Goal: Transaction & Acquisition: Book appointment/travel/reservation

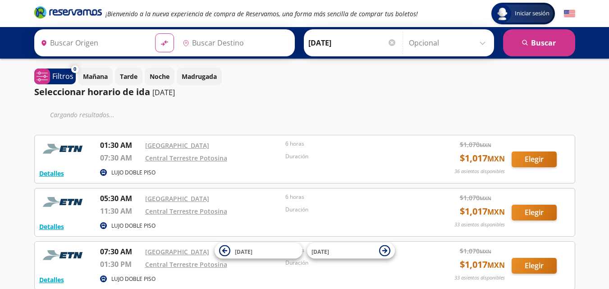
type input "[GEOGRAPHIC_DATA], [GEOGRAPHIC_DATA]"
type input "[GEOGRAPHIC_DATA][PERSON_NAME], [GEOGRAPHIC_DATA][PERSON_NAME]"
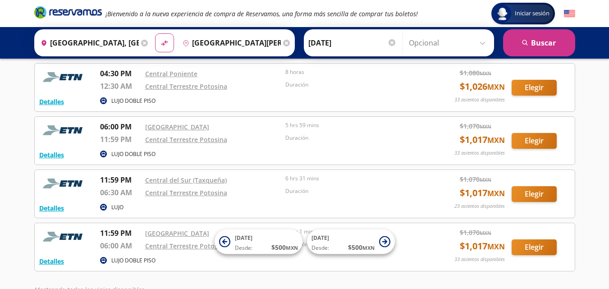
scroll to position [431, 0]
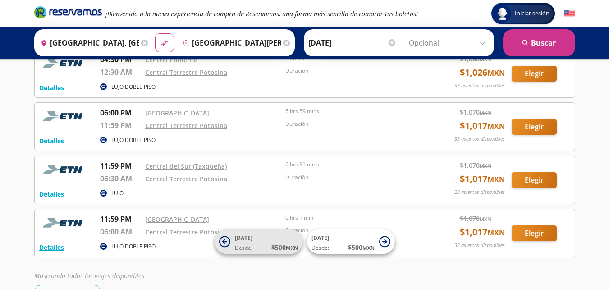
click at [244, 241] on span "18 Sep" at bounding box center [244, 238] width 18 height 8
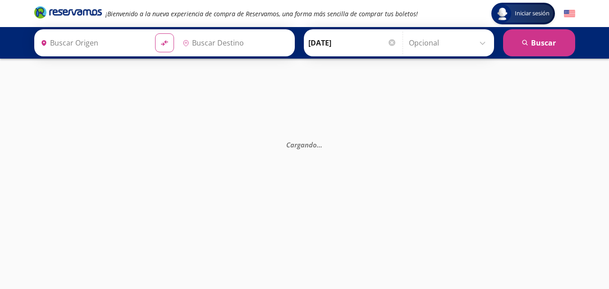
type input "[GEOGRAPHIC_DATA][PERSON_NAME], [GEOGRAPHIC_DATA][PERSON_NAME]"
type input "[GEOGRAPHIC_DATA], [GEOGRAPHIC_DATA]"
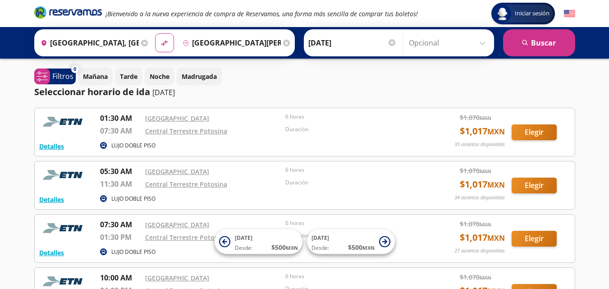
scroll to position [45, 0]
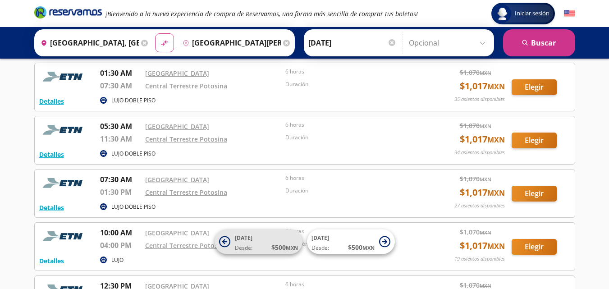
click at [283, 242] on span "$ 500 MXN" at bounding box center [284, 246] width 27 height 9
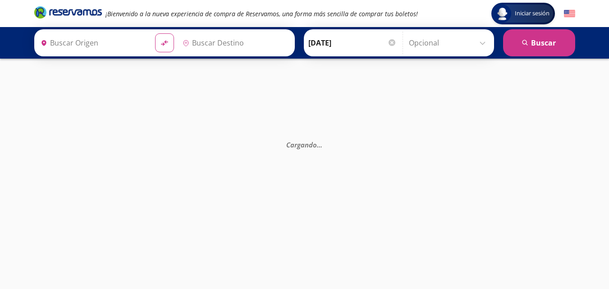
type input "[GEOGRAPHIC_DATA], [GEOGRAPHIC_DATA]"
type input "[GEOGRAPHIC_DATA][PERSON_NAME], [GEOGRAPHIC_DATA][PERSON_NAME]"
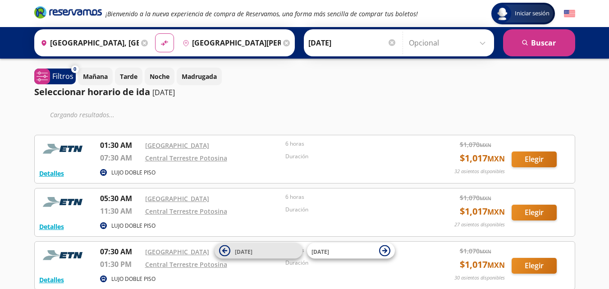
click at [268, 250] on span "16 Sep" at bounding box center [266, 250] width 63 height 11
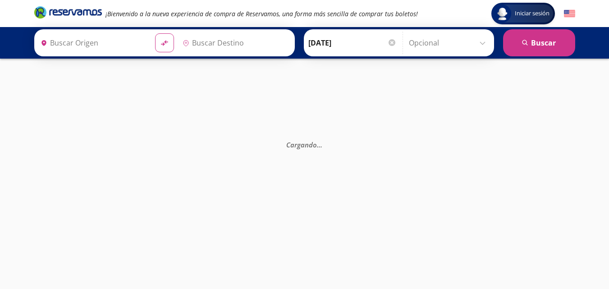
type input "[GEOGRAPHIC_DATA], [GEOGRAPHIC_DATA]"
type input "[GEOGRAPHIC_DATA][PERSON_NAME], [GEOGRAPHIC_DATA][PERSON_NAME]"
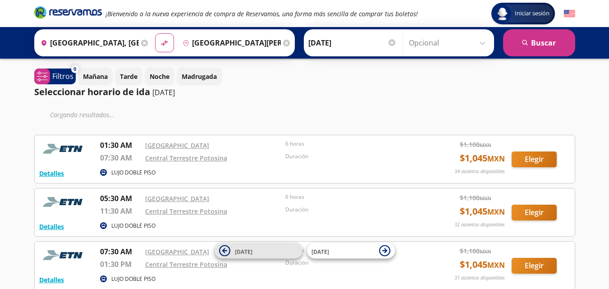
click at [271, 251] on span "15 Sep" at bounding box center [266, 250] width 63 height 11
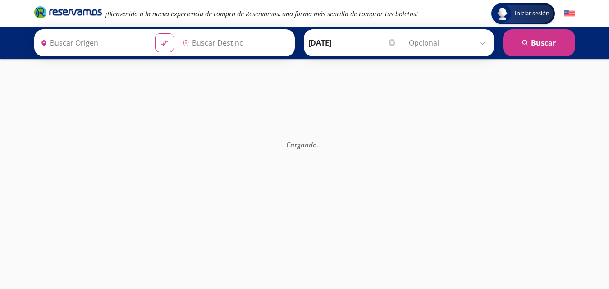
type input "[GEOGRAPHIC_DATA], [GEOGRAPHIC_DATA]"
type input "[GEOGRAPHIC_DATA][PERSON_NAME], [GEOGRAPHIC_DATA][PERSON_NAME]"
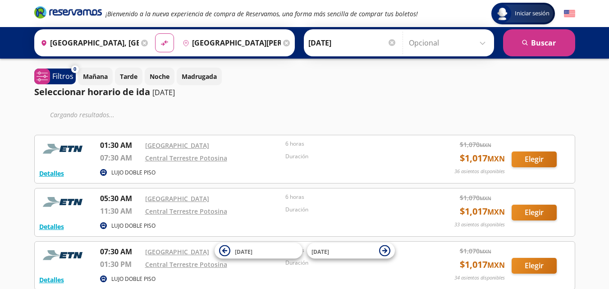
click at [272, 249] on span "14 Sep" at bounding box center [266, 250] width 63 height 11
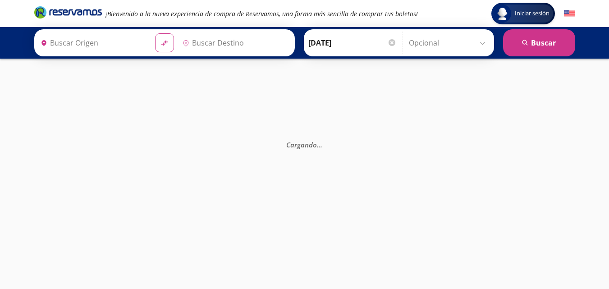
type input "[GEOGRAPHIC_DATA][PERSON_NAME], [GEOGRAPHIC_DATA][PERSON_NAME]"
type input "[GEOGRAPHIC_DATA], [GEOGRAPHIC_DATA]"
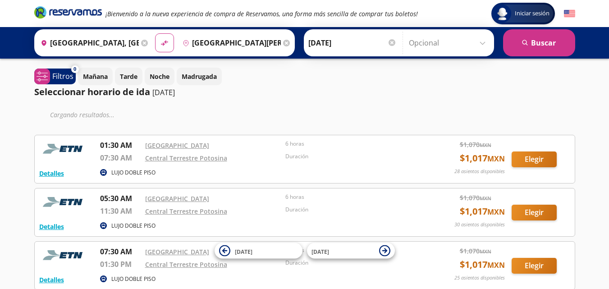
click at [270, 251] on span "[DATE]" at bounding box center [266, 250] width 63 height 11
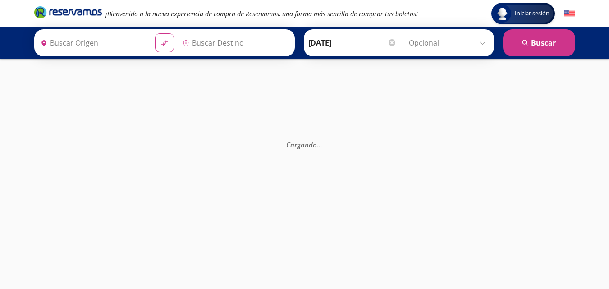
type input "[GEOGRAPHIC_DATA][PERSON_NAME], [GEOGRAPHIC_DATA][PERSON_NAME]"
type input "[GEOGRAPHIC_DATA], [GEOGRAPHIC_DATA]"
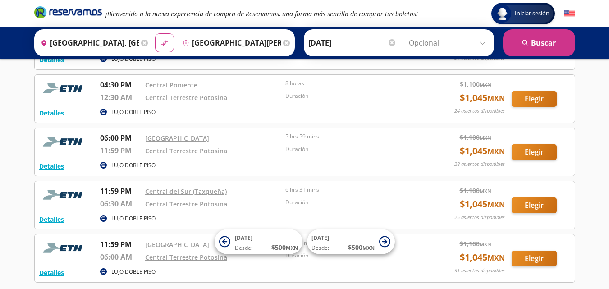
scroll to position [451, 0]
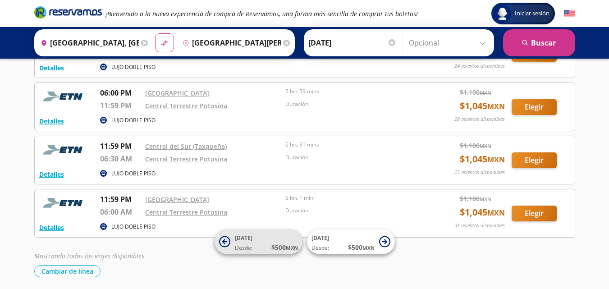
click at [279, 249] on span "$ 500 MXN" at bounding box center [284, 246] width 27 height 9
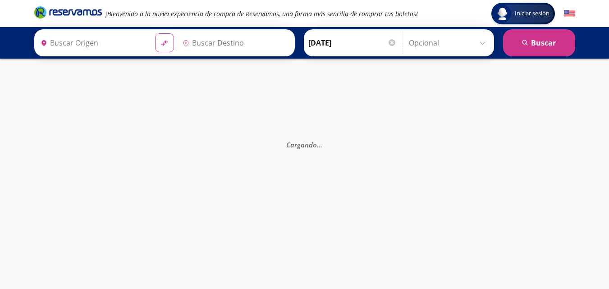
type input "[GEOGRAPHIC_DATA], [GEOGRAPHIC_DATA]"
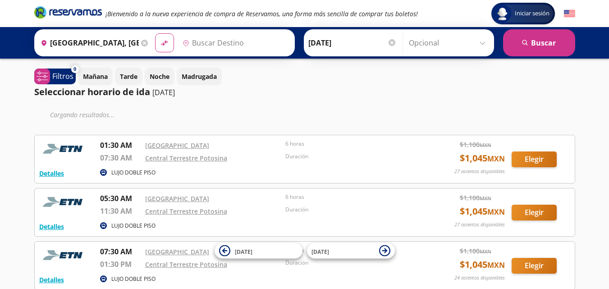
type input "[GEOGRAPHIC_DATA][PERSON_NAME], [GEOGRAPHIC_DATA][PERSON_NAME]"
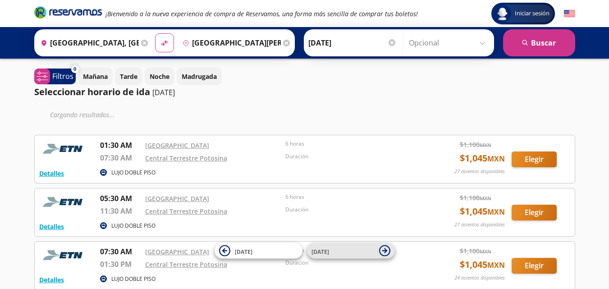
click at [337, 253] on span "[DATE]" at bounding box center [342, 250] width 63 height 11
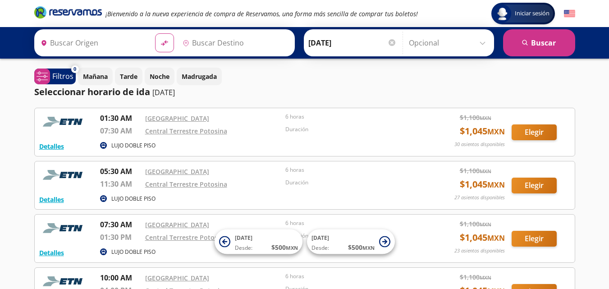
type input "[GEOGRAPHIC_DATA], [GEOGRAPHIC_DATA]"
type input "[GEOGRAPHIC_DATA][PERSON_NAME], [GEOGRAPHIC_DATA][PERSON_NAME]"
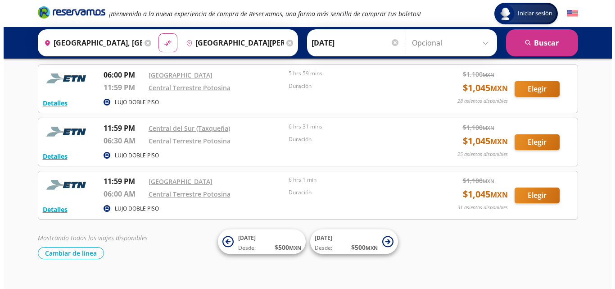
scroll to position [484, 0]
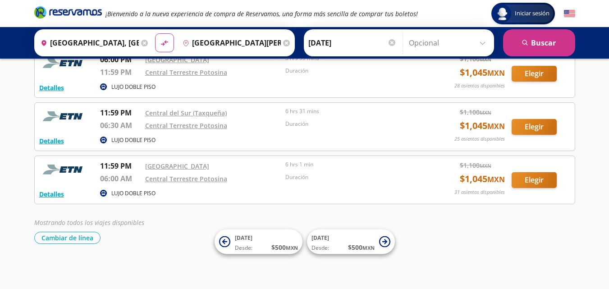
click at [134, 194] on p "LUJO DOBLE PISO" at bounding box center [133, 193] width 44 height 8
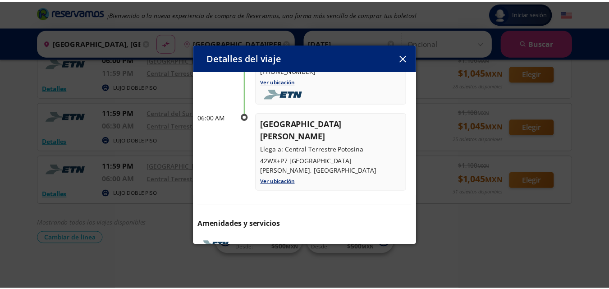
scroll to position [116, 0]
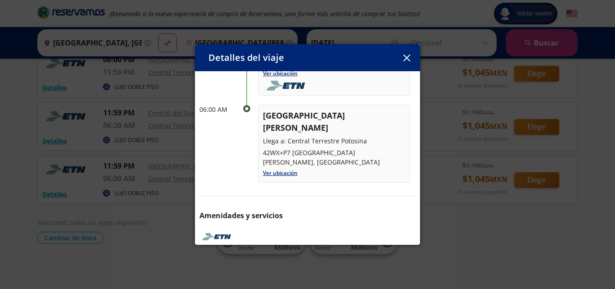
click at [290, 252] on p "Boleto Electrónico" at bounding box center [295, 256] width 54 height 9
click at [260, 254] on icon at bounding box center [260, 257] width 7 height 7
click at [238, 254] on icon at bounding box center [237, 257] width 7 height 7
click at [199, 234] on div "Salida: 13 Sep 25 6 hrs 1 min llega: 14 Sep 25 Itinerario 11:59 PM Ciudad de Mé…" at bounding box center [307, 110] width 225 height 311
click at [408, 56] on icon "button" at bounding box center [407, 58] width 7 height 7
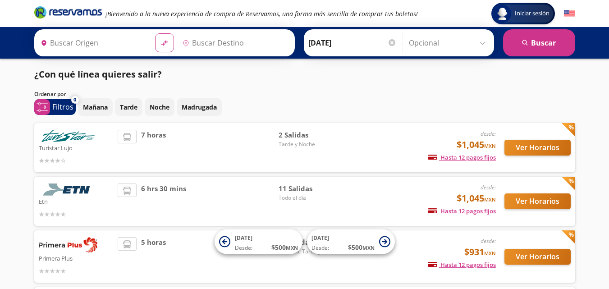
type input "[GEOGRAPHIC_DATA], [GEOGRAPHIC_DATA]"
type input "[GEOGRAPHIC_DATA][PERSON_NAME], [GEOGRAPHIC_DATA][PERSON_NAME]"
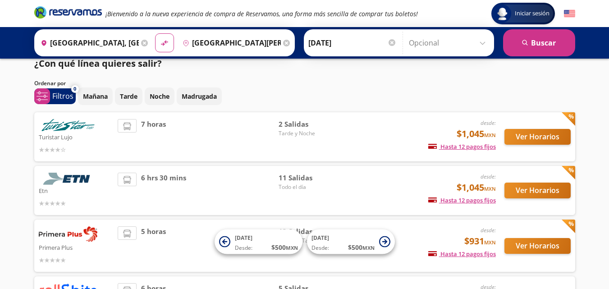
scroll to position [45, 0]
